Goal: Transaction & Acquisition: Purchase product/service

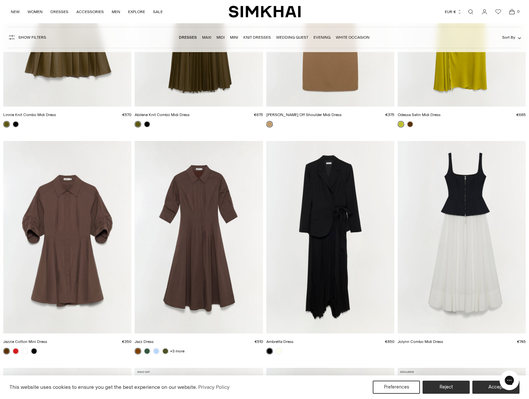
scroll to position [2458, 0]
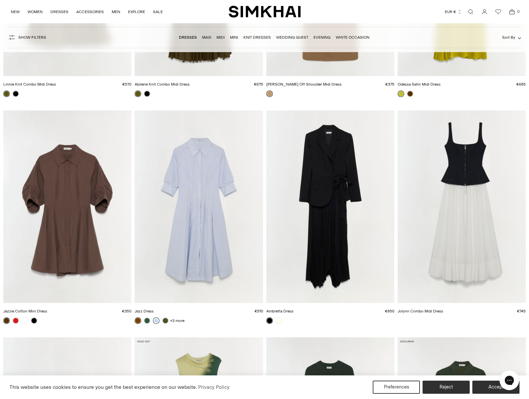
click at [155, 320] on link at bounding box center [156, 320] width 7 height 7
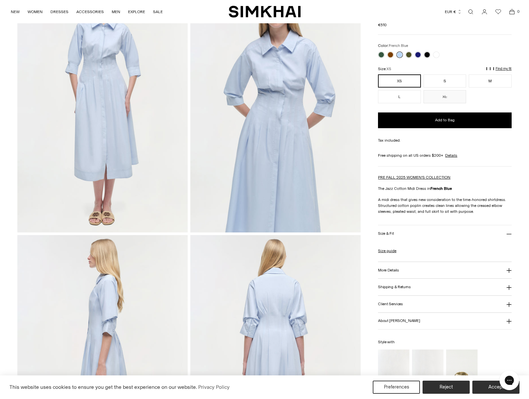
scroll to position [75, 0]
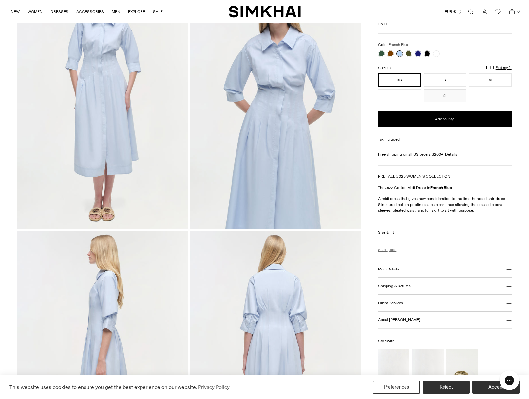
click at [387, 247] on link "Size guide" at bounding box center [387, 250] width 18 height 6
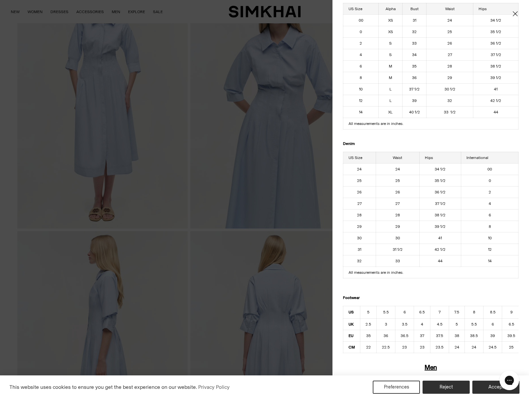
scroll to position [0, 0]
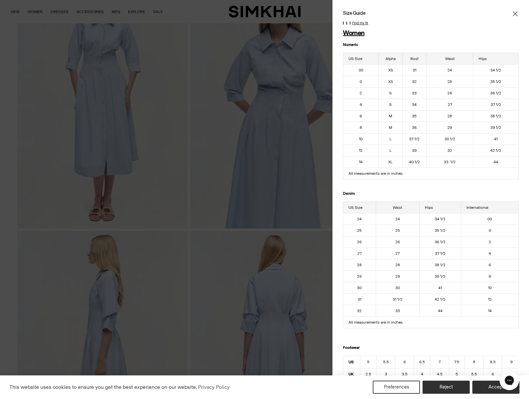
click at [515, 12] on icon "Close" at bounding box center [515, 13] width 5 height 7
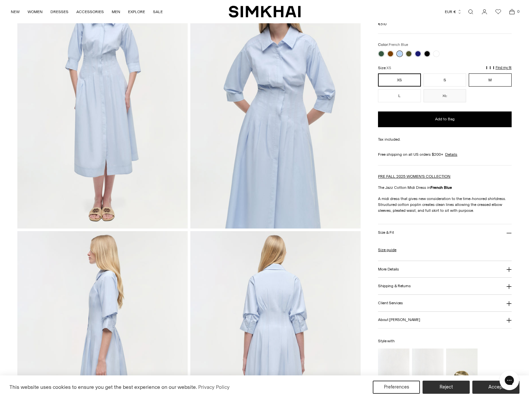
click at [485, 73] on button "M" at bounding box center [490, 79] width 43 height 13
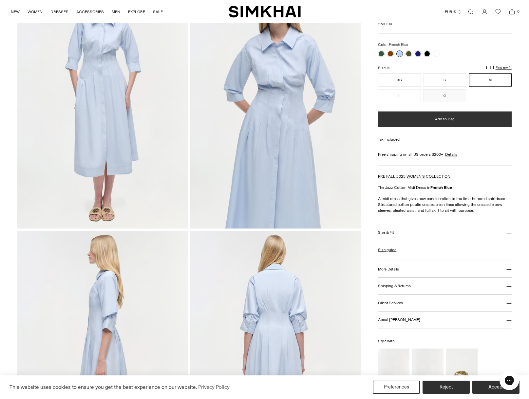
click at [460, 111] on button "Add to Bag" at bounding box center [444, 119] width 133 height 16
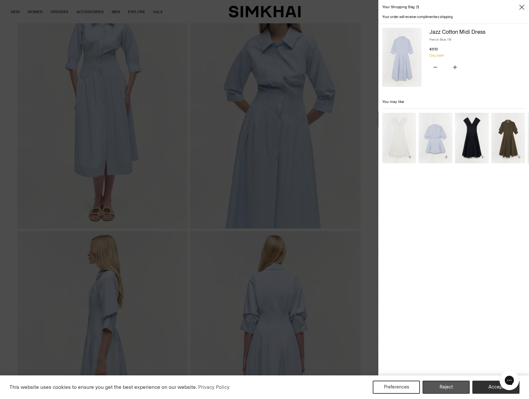
click at [445, 385] on button "Reject" at bounding box center [446, 386] width 47 height 13
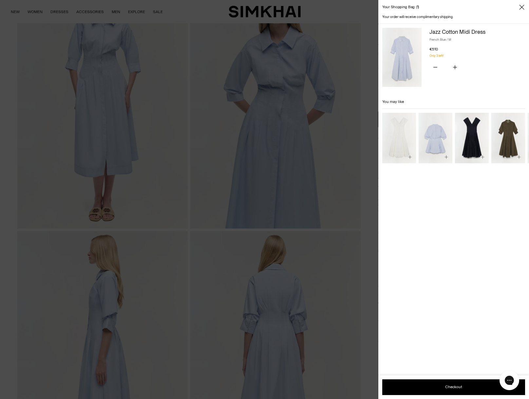
click at [522, 6] on icon "Close" at bounding box center [521, 7] width 5 height 7
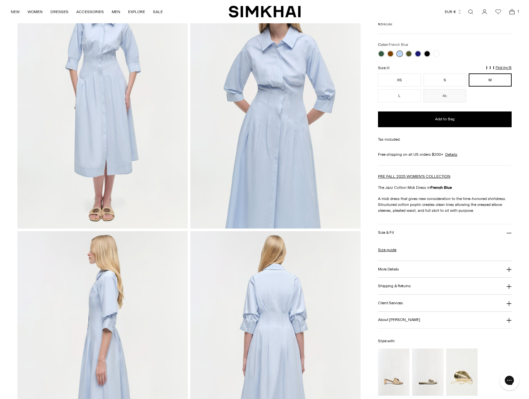
click at [512, 11] on icon "Open cart modal" at bounding box center [512, 12] width 9 height 7
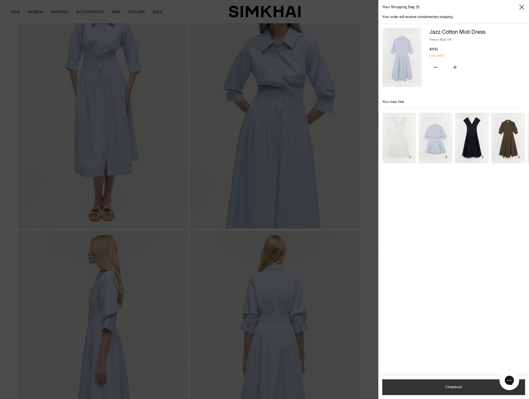
click at [432, 382] on button "Checkout" at bounding box center [453, 387] width 143 height 16
